Goal: Navigation & Orientation: Find specific page/section

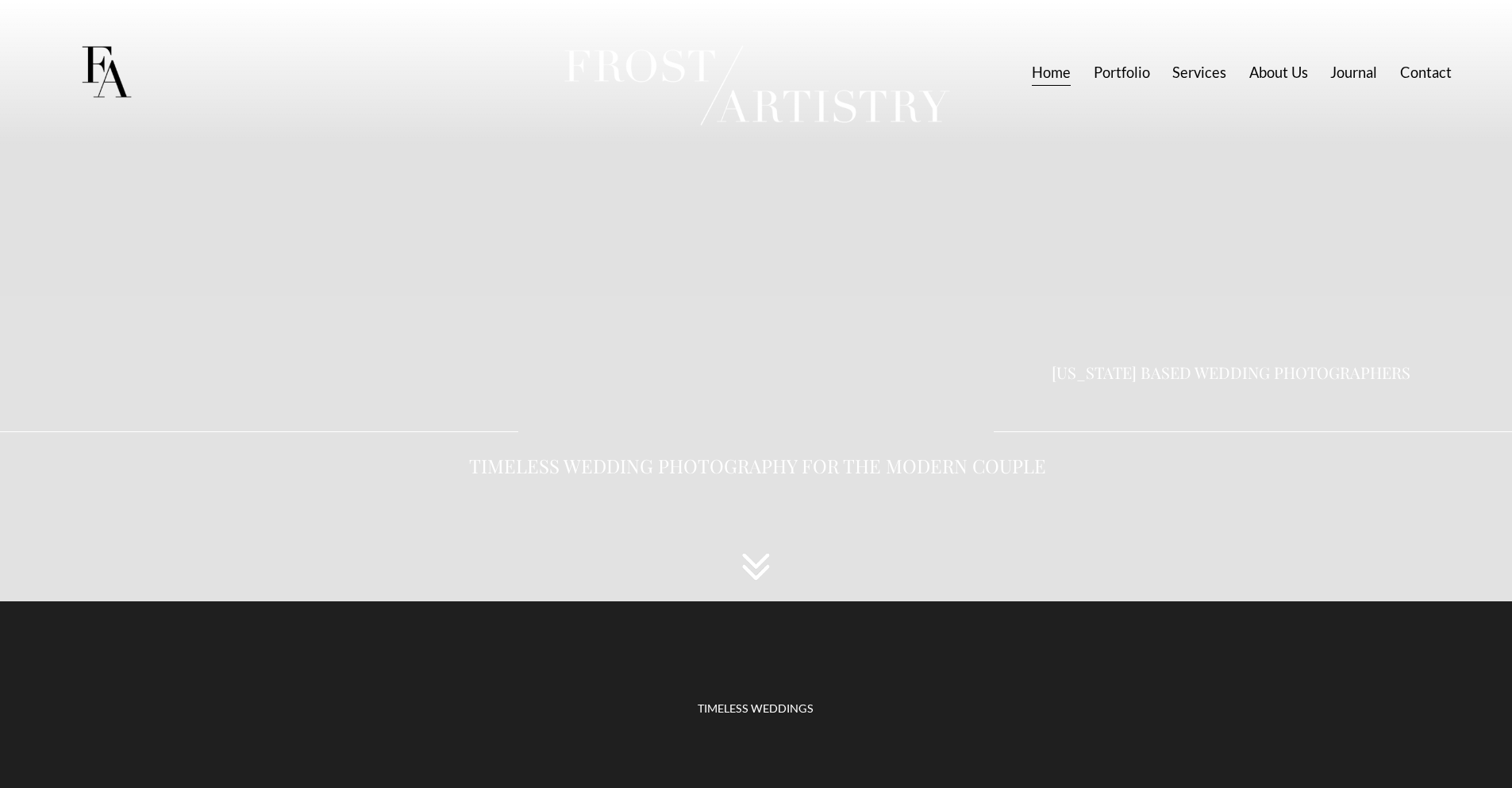
scroll to position [1057, 0]
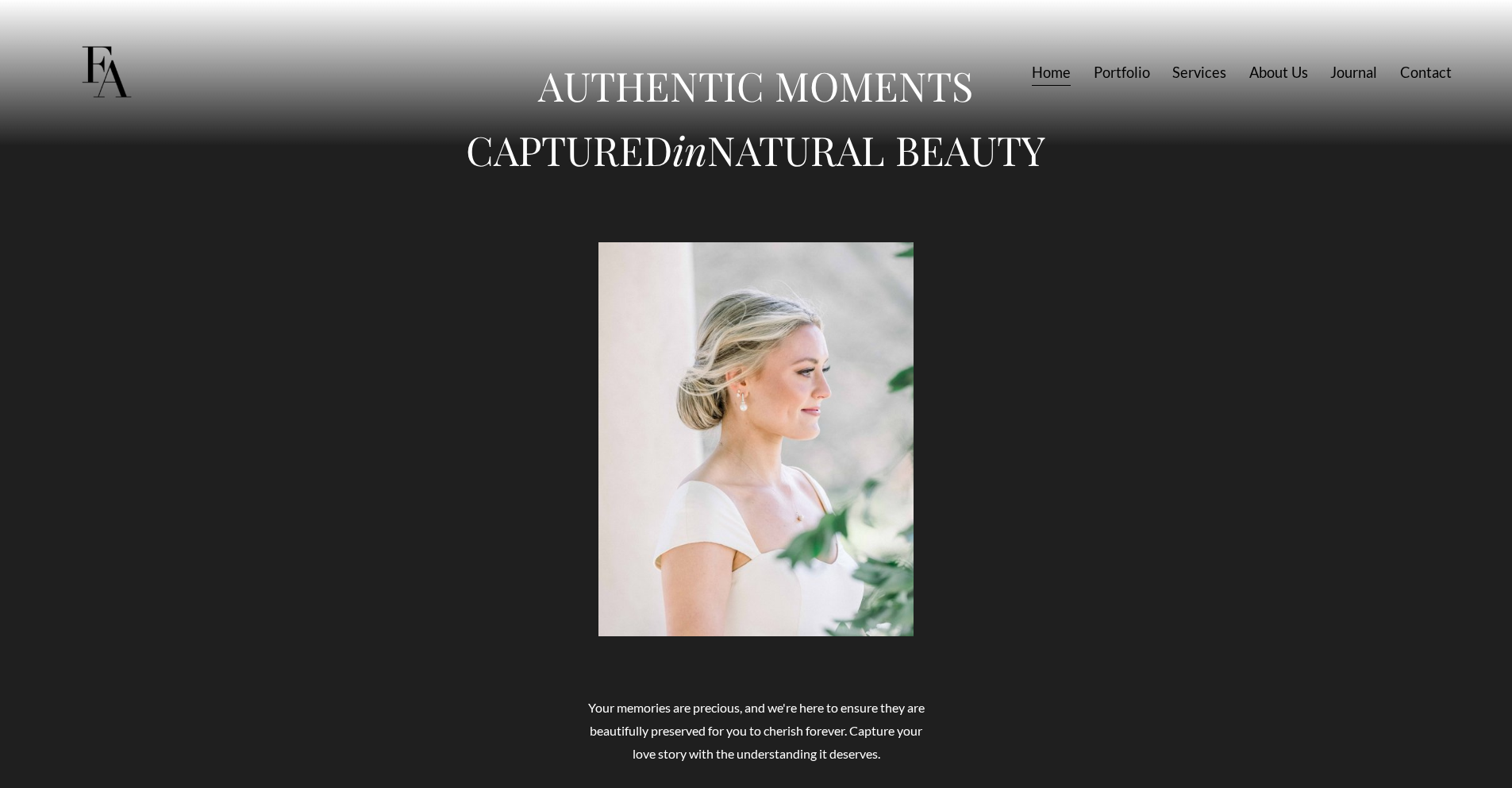
click at [1128, 77] on link "Portfolio" at bounding box center [1122, 72] width 56 height 30
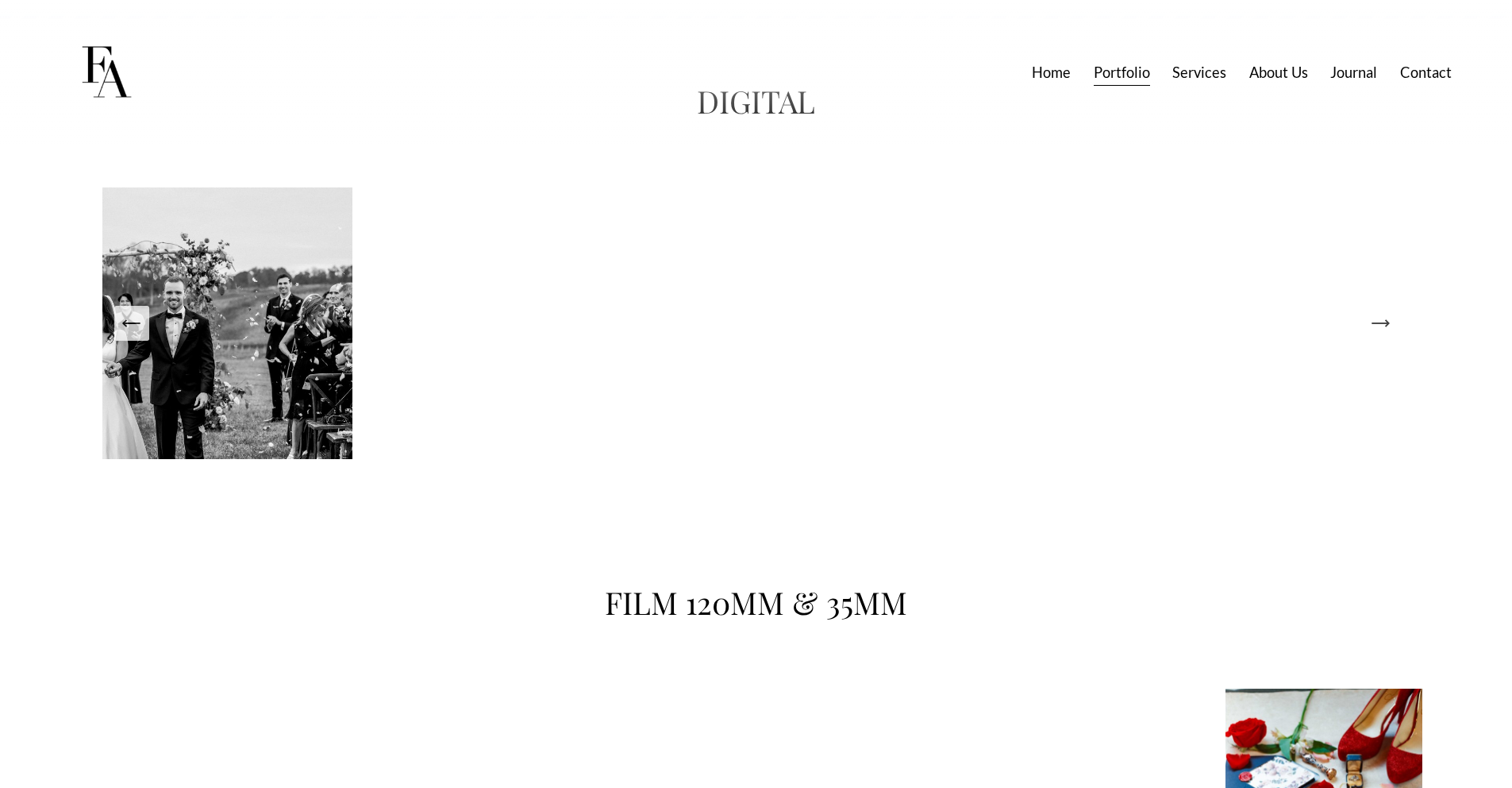
scroll to position [3220, 0]
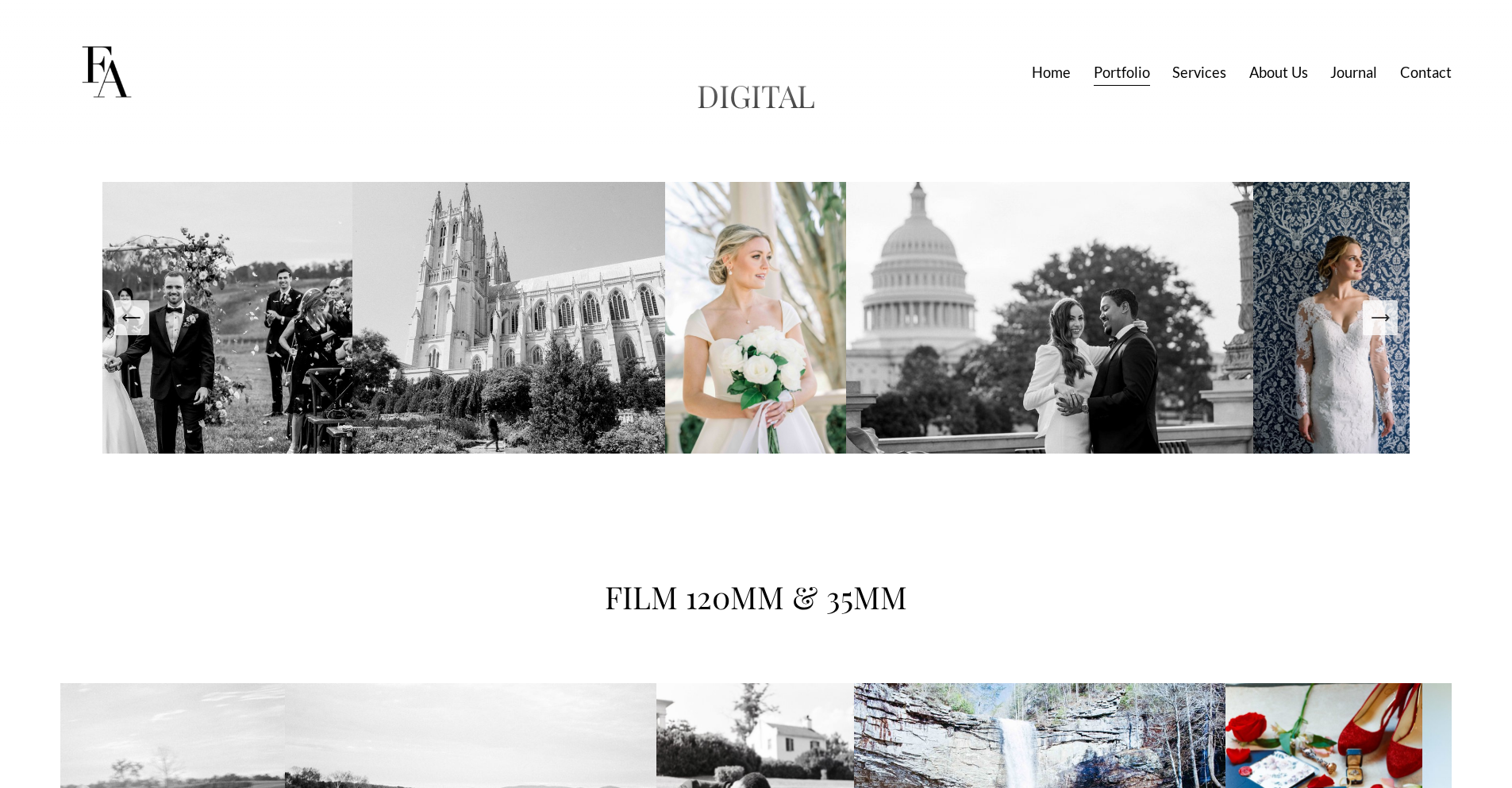
click at [1379, 318] on icon "Next Slide" at bounding box center [1380, 318] width 16 height 0
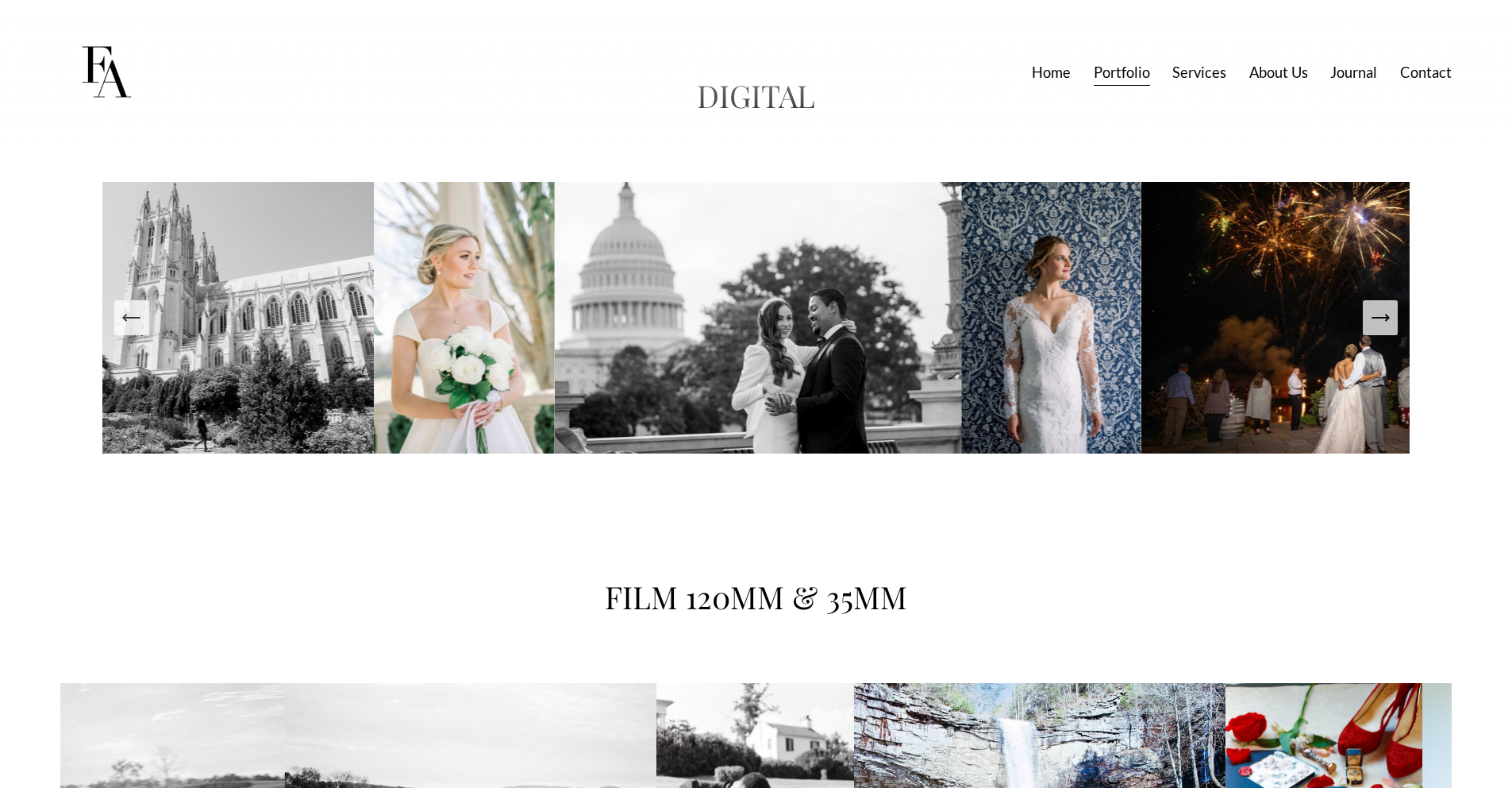
click at [1379, 318] on icon "Next Slide" at bounding box center [1380, 318] width 16 height 0
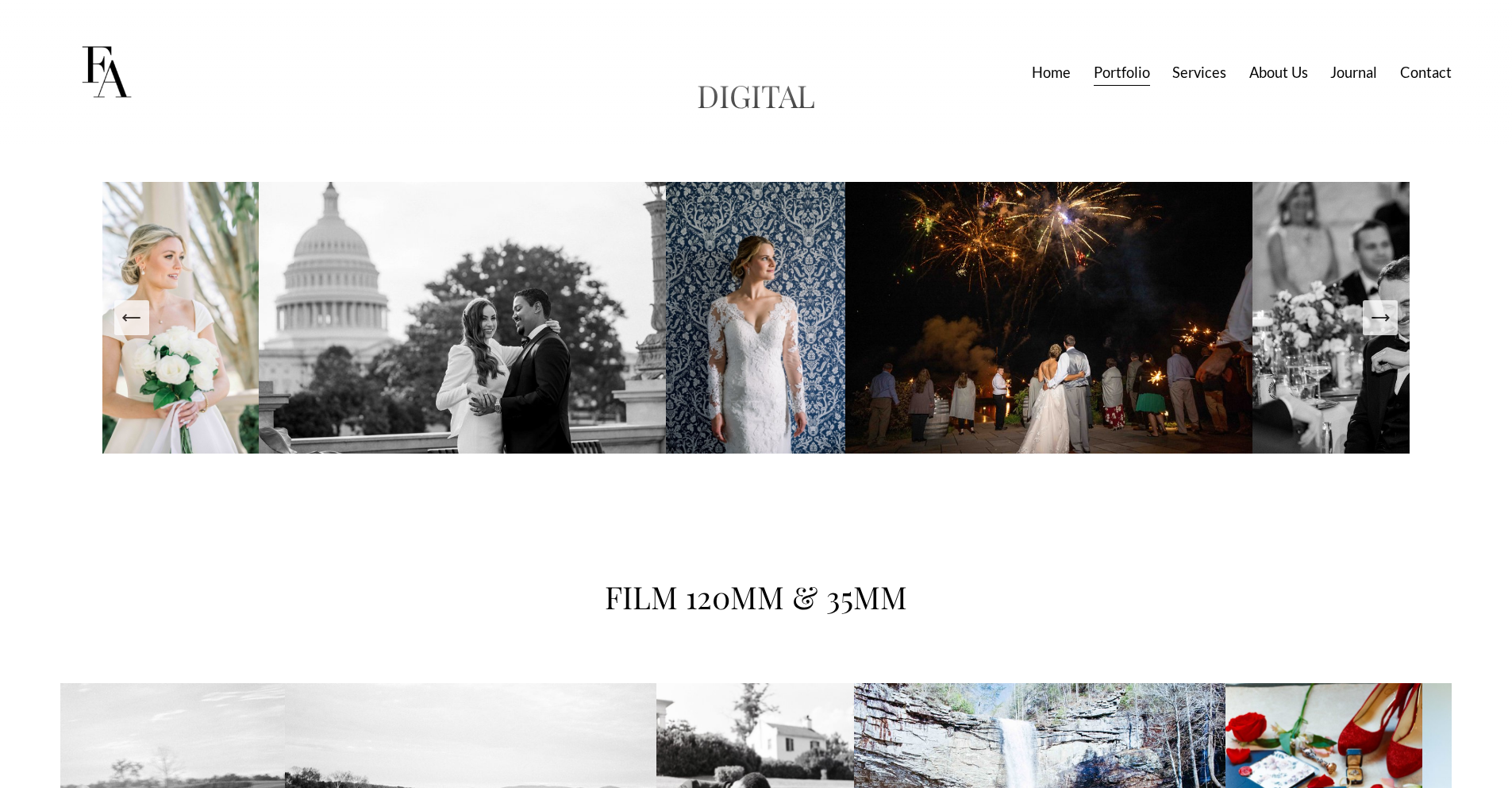
click at [1379, 318] on icon "Next Slide" at bounding box center [1380, 318] width 16 height 0
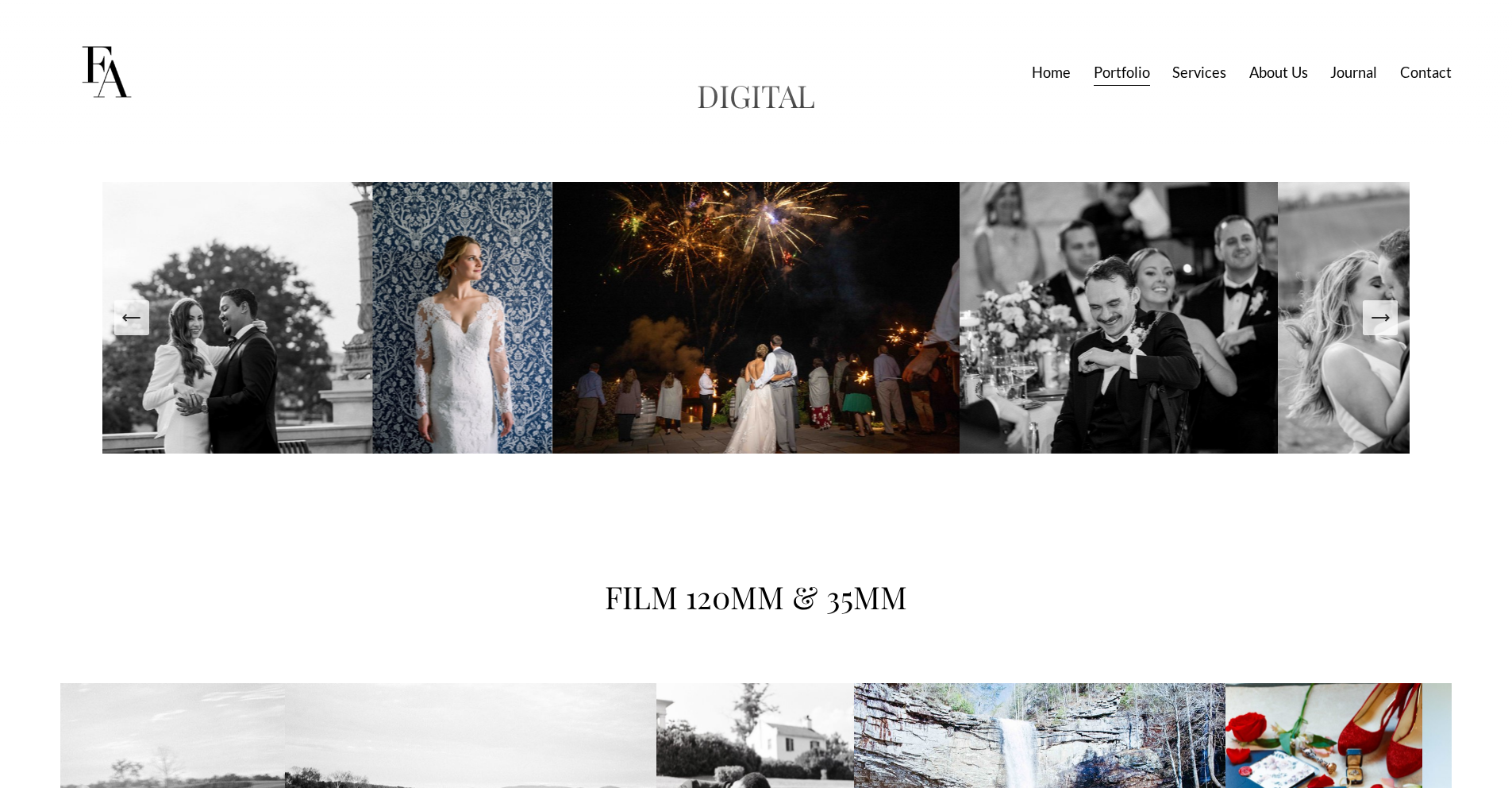
click at [1379, 318] on icon "Next Slide" at bounding box center [1380, 318] width 16 height 0
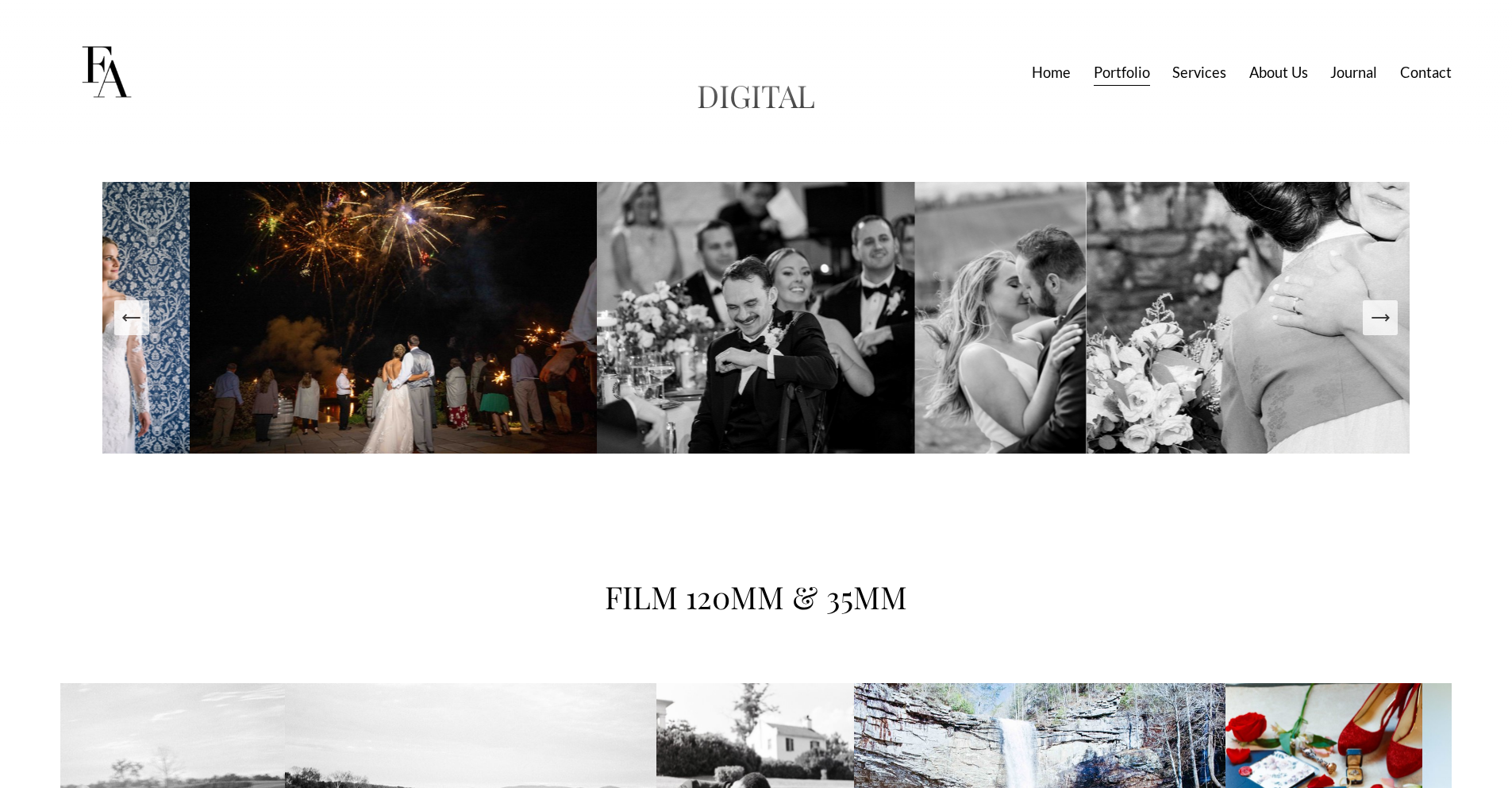
click at [1379, 318] on icon "Next Slide" at bounding box center [1380, 318] width 16 height 0
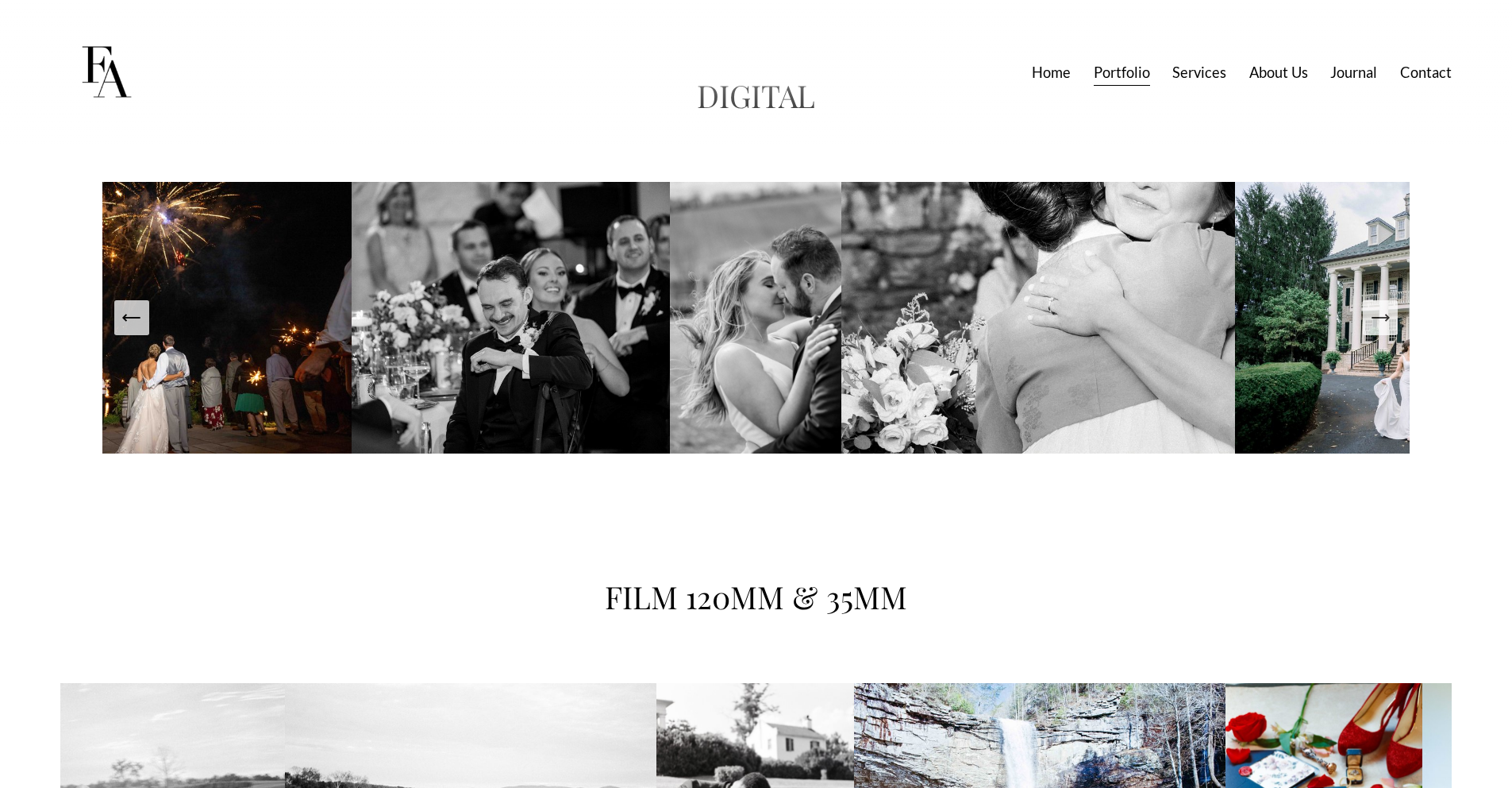
click at [1391, 332] on button "Next Slide" at bounding box center [1380, 317] width 35 height 35
